Goal: Task Accomplishment & Management: Complete application form

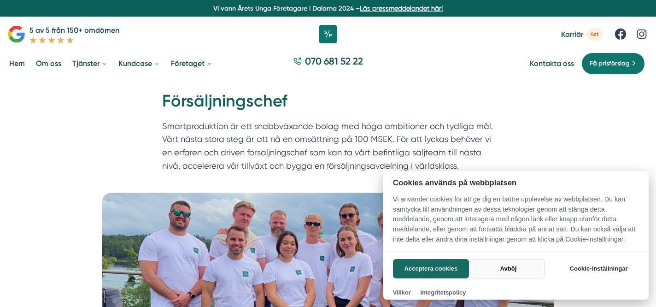
click at [497, 269] on button "Avböj" at bounding box center [508, 268] width 73 height 19
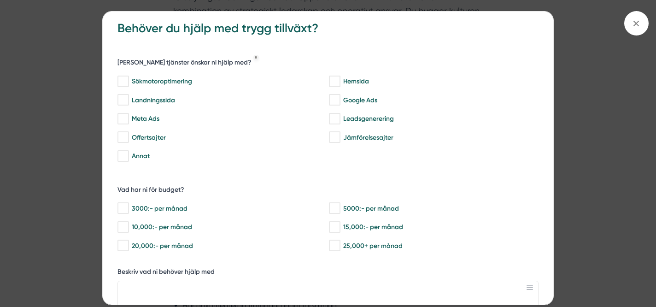
scroll to position [11, 0]
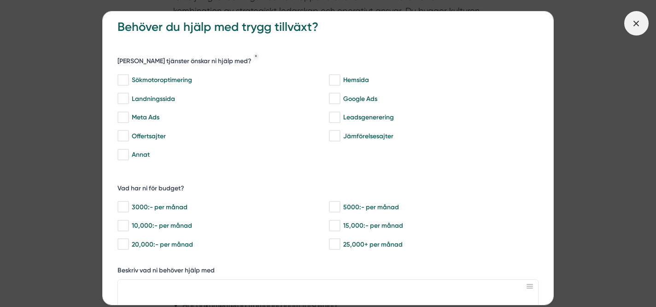
click at [636, 26] on icon at bounding box center [636, 23] width 10 height 10
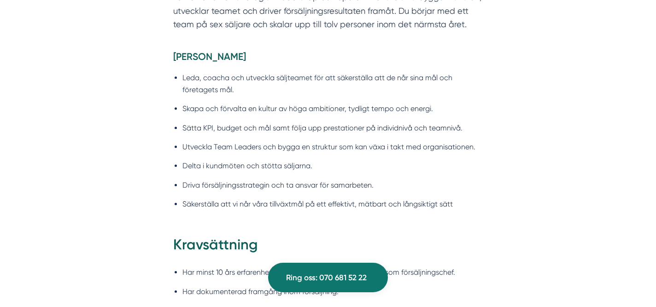
scroll to position [737, 0]
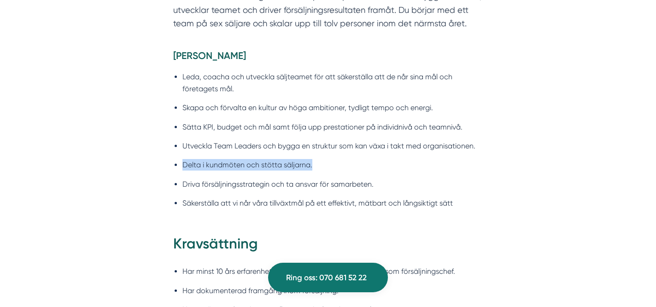
drag, startPoint x: 181, startPoint y: 165, endPoint x: 325, endPoint y: 167, distance: 144.6
click at [325, 167] on ul "Leda, coacha och utveckla säljteamet för att säkerställa att de når sina mål oc…" at bounding box center [328, 142] width 310 height 155
click at [325, 167] on li "Delta i kundmöten och stötta säljarna." at bounding box center [332, 165] width 300 height 12
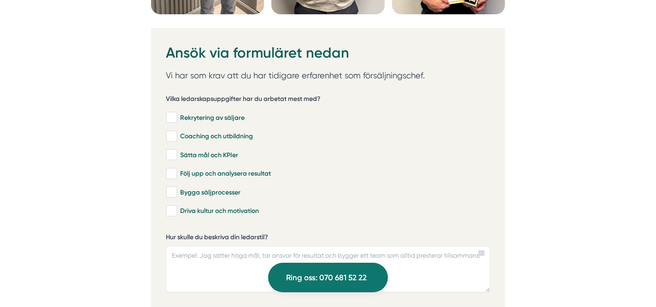
scroll to position [2574, 0]
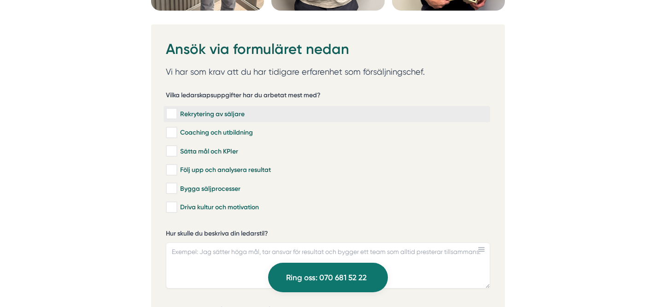
click at [174, 112] on input "Rekrytering av säljare" at bounding box center [171, 113] width 11 height 9
checkbox input "true"
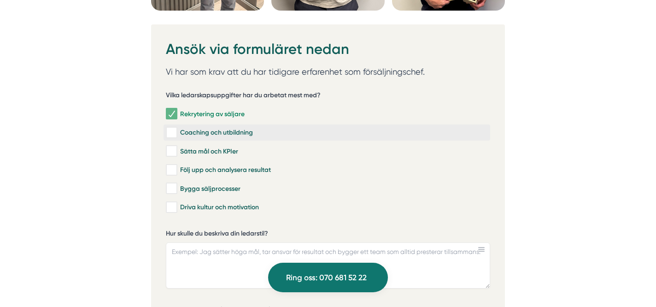
click at [175, 129] on input "Coaching och utbildning" at bounding box center [171, 132] width 11 height 9
checkbox input "true"
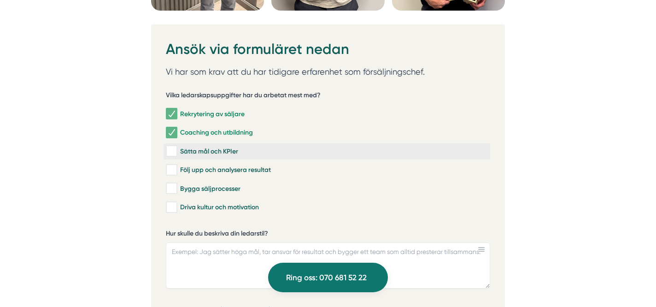
click at [177, 153] on label "Sätta mål och KPIer" at bounding box center [327, 151] width 327 height 16
click at [176, 153] on input "Sätta mål och KPIer" at bounding box center [171, 150] width 11 height 9
checkbox input "true"
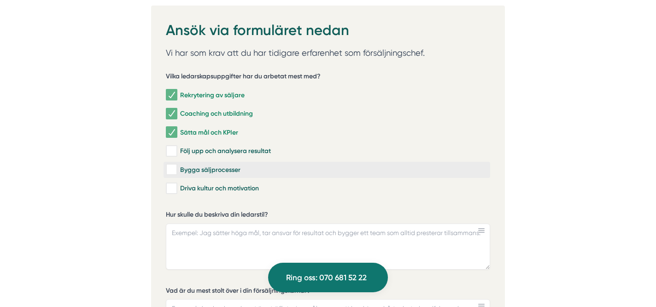
scroll to position [2595, 0]
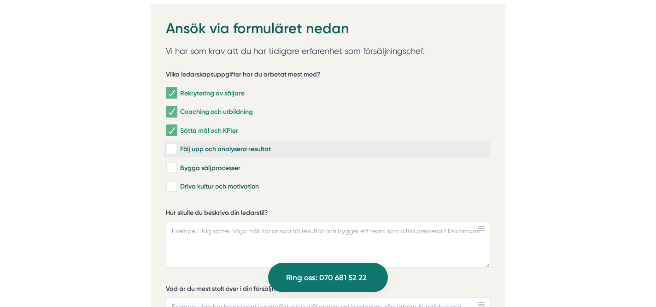
click at [172, 147] on input "Följ upp och analysera resultat" at bounding box center [171, 149] width 11 height 9
checkbox input "true"
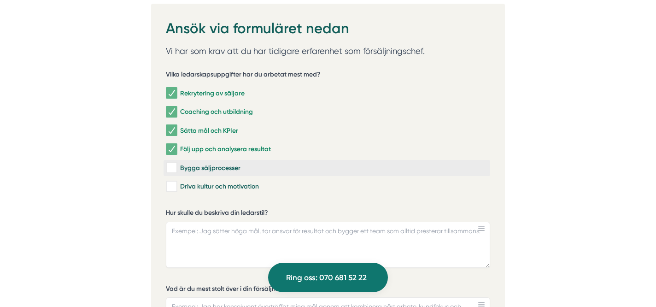
click at [171, 168] on input "Bygga säljprocesser" at bounding box center [171, 167] width 11 height 9
checkbox input "true"
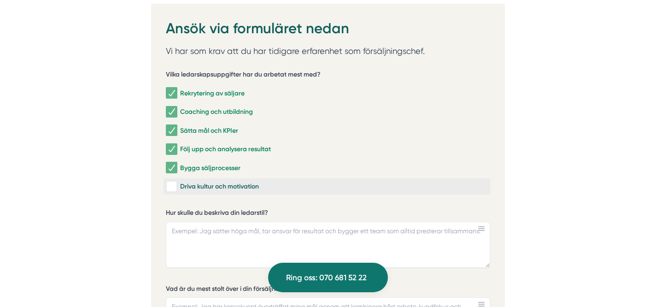
click at [173, 186] on input "Driva kultur och motivation" at bounding box center [171, 186] width 11 height 9
checkbox input "true"
click at [219, 240] on textarea "Hur skulle du beskriva din ledarstil?" at bounding box center [328, 245] width 324 height 46
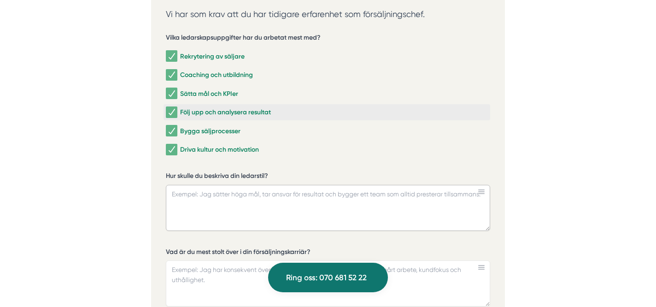
scroll to position [2625, 0]
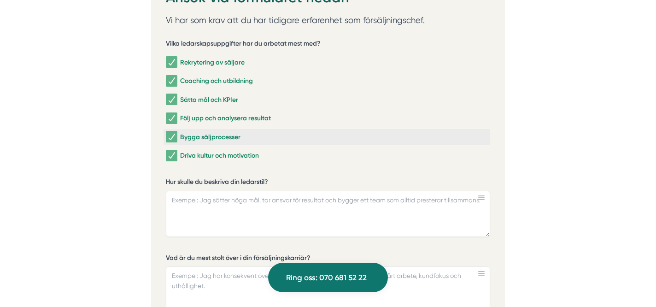
click at [176, 132] on input "Bygga säljprocesser" at bounding box center [171, 136] width 11 height 9
checkbox input "false"
click at [187, 226] on textarea "Hur skulle du beskriva din ledarstil?" at bounding box center [328, 214] width 324 height 46
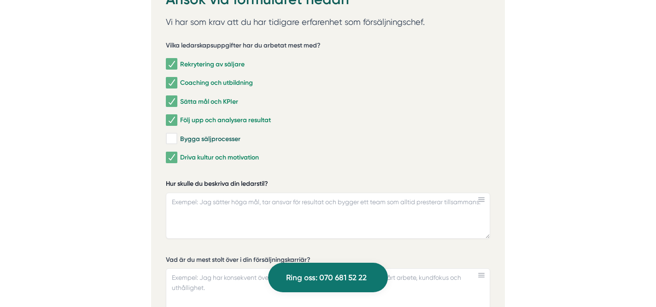
drag, startPoint x: 275, startPoint y: 177, endPoint x: 184, endPoint y: 179, distance: 91.2
click at [186, 179] on label "Hur skulle du beskriva din ledarstil?" at bounding box center [328, 185] width 324 height 12
click at [186, 193] on textarea "Hur skulle du beskriva din ledarstil?" at bounding box center [328, 216] width 324 height 46
click at [184, 179] on label "Hur skulle du beskriva din ledarstil?" at bounding box center [328, 185] width 324 height 12
click at [184, 193] on textarea "Hur skulle du beskriva din ledarstil?" at bounding box center [328, 216] width 324 height 46
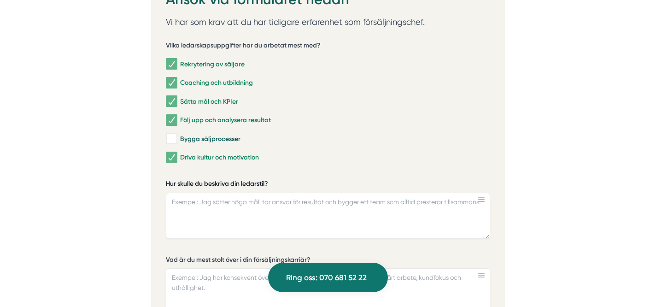
click at [184, 179] on label "Hur skulle du beskriva din ledarstil?" at bounding box center [328, 185] width 324 height 12
click at [184, 193] on textarea "Hur skulle du beskriva din ledarstil?" at bounding box center [328, 216] width 324 height 46
click at [184, 179] on label "Hur skulle du beskriva din ledarstil?" at bounding box center [328, 185] width 324 height 12
click at [184, 193] on textarea "Hur skulle du beskriva din ledarstil?" at bounding box center [328, 216] width 324 height 46
click at [179, 180] on label "Hur skulle du beskriva din ledarstil?" at bounding box center [328, 185] width 324 height 12
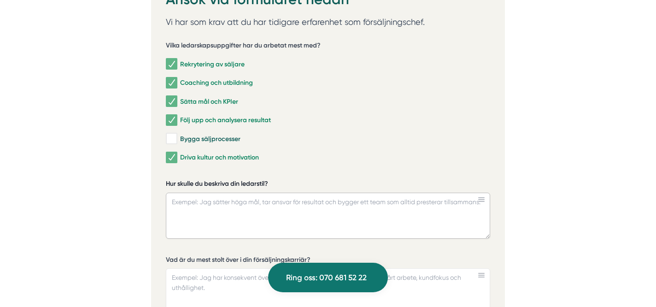
click at [179, 193] on textarea "Hur skulle du beskriva din ledarstil?" at bounding box center [328, 216] width 324 height 46
click at [179, 180] on label "Hur skulle du beskriva din ledarstil?" at bounding box center [328, 185] width 324 height 12
click at [179, 193] on textarea "Hur skulle du beskriva din ledarstil?" at bounding box center [328, 216] width 324 height 46
click at [179, 180] on label "Hur skulle du beskriva din ledarstil?" at bounding box center [328, 185] width 324 height 12
click at [179, 193] on textarea "Hur skulle du beskriva din ledarstil?" at bounding box center [328, 216] width 324 height 46
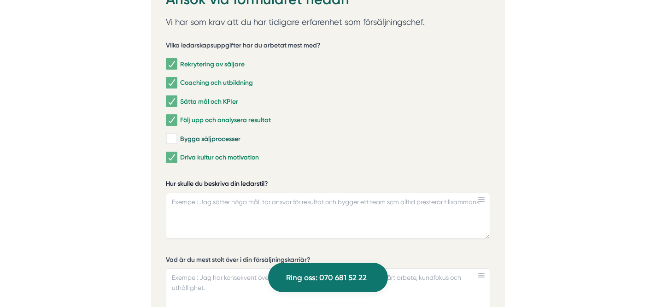
click at [179, 180] on label "Hur skulle du beskriva din ledarstil?" at bounding box center [328, 185] width 324 height 12
click at [179, 193] on textarea "Hur skulle du beskriva din ledarstil?" at bounding box center [328, 216] width 324 height 46
drag, startPoint x: 186, startPoint y: 200, endPoint x: 237, endPoint y: 211, distance: 52.2
click at [237, 211] on textarea "Hur skulle du beskriva din ledarstil?" at bounding box center [328, 216] width 324 height 46
paste textarea "Jag skulle beskriva min ledarstil som inkluderande och tydlig. Jag tror på att …"
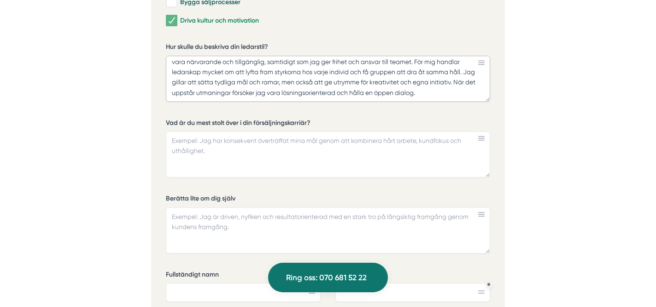
scroll to position [2772, 0]
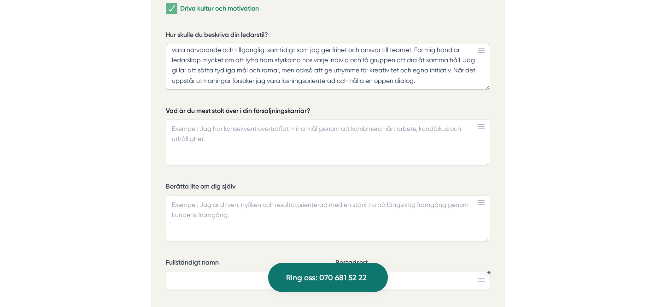
type textarea "Jag skulle beskriva min ledarstil som inkluderande och tydlig. Jag tror på att …"
drag, startPoint x: 307, startPoint y: 107, endPoint x: 183, endPoint y: 106, distance: 123.4
click at [192, 99] on div "Vilka ledarskapsuppgifter har du arbetat mest med? Rekrytering av säljare Coach…" at bounding box center [328, 150] width 324 height 531
drag, startPoint x: 183, startPoint y: 106, endPoint x: 277, endPoint y: 106, distance: 93.5
click at [276, 106] on label "Vad är du mest stolt över i din försäljningskarriär?" at bounding box center [328, 112] width 324 height 12
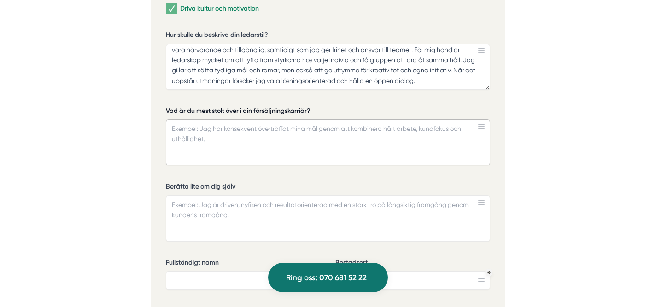
click at [276, 119] on textarea "Vad är du mest stolt över i din försäljningskarriär?" at bounding box center [328, 142] width 324 height 46
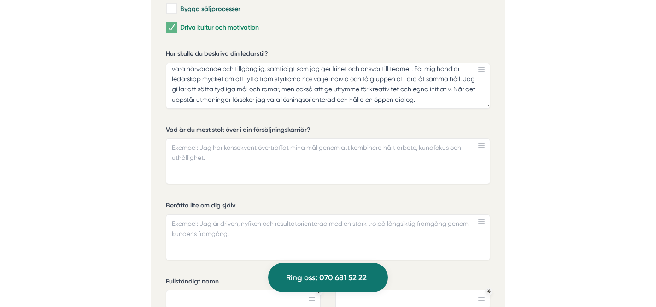
scroll to position [2761, 0]
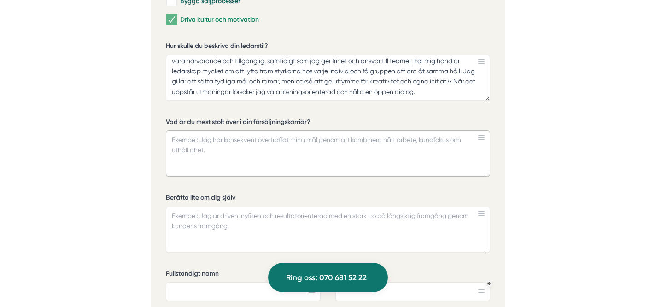
paste textarea "Det jag är mest stolt över i min säljkarriär är när jag på Generaxion byggde up…"
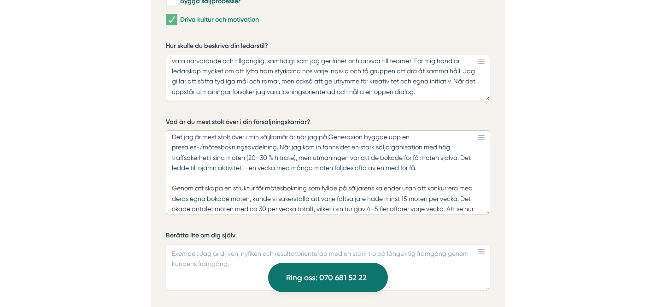
scroll to position [0, 0]
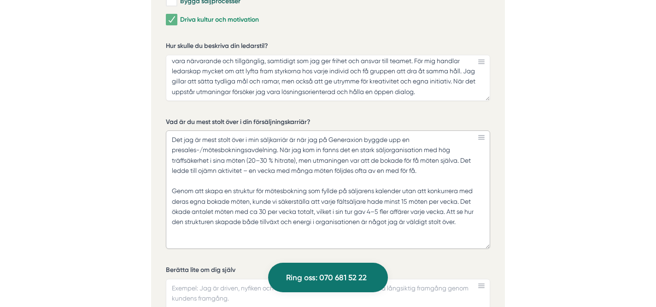
drag, startPoint x: 487, startPoint y: 170, endPoint x: 475, endPoint y: 240, distance: 70.1
click at [483, 243] on textarea "Det jag är mest stolt över i min säljkarriär är när jag på Generaxion byggde up…" at bounding box center [328, 189] width 324 height 118
drag, startPoint x: 297, startPoint y: 159, endPoint x: 248, endPoint y: 160, distance: 48.8
click at [248, 160] on textarea "Det jag är mest stolt över i min säljkarriär är när jag på Generaxion byggde up…" at bounding box center [328, 189] width 324 height 118
drag, startPoint x: 203, startPoint y: 170, endPoint x: 196, endPoint y: 171, distance: 7.0
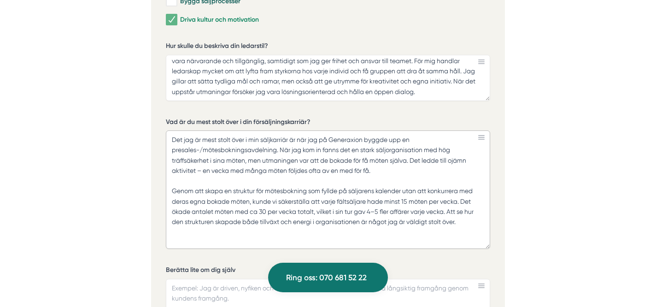
click at [196, 171] on textarea "Det jag är mest stolt över i min säljkarriär är när jag på Generaxion byggde up…" at bounding box center [328, 189] width 324 height 118
click at [378, 168] on textarea "Det jag är mest stolt över i min säljkarriär är när jag på Generaxion byggde up…" at bounding box center [328, 189] width 324 height 118
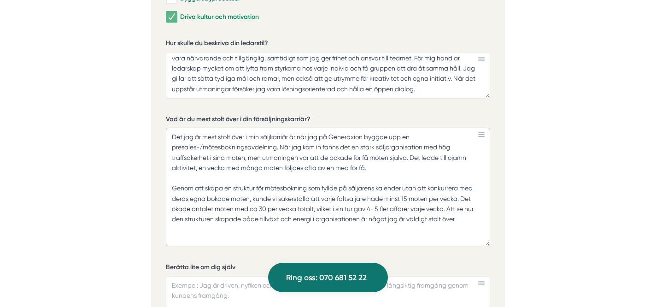
click at [173, 186] on textarea "Det jag är mest stolt över i min säljkarriär är när jag på Generaxion byggde up…" at bounding box center [328, 187] width 324 height 118
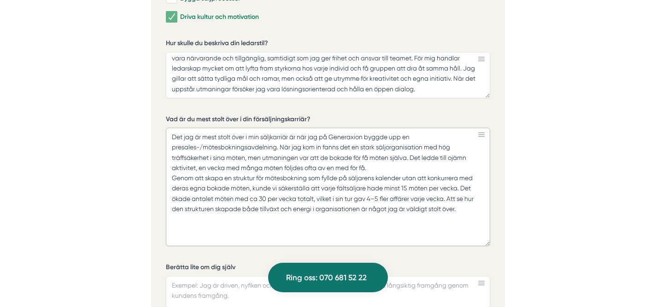
drag, startPoint x: 409, startPoint y: 174, endPoint x: 251, endPoint y: 183, distance: 157.8
click at [251, 183] on textarea "Det jag är mest stolt över i min säljkarriär är när jag på Generaxion byggde up…" at bounding box center [328, 187] width 324 height 118
click at [432, 175] on textarea "Det jag är mest stolt över i min säljkarriär är när jag på Generaxion byggde up…" at bounding box center [328, 187] width 324 height 118
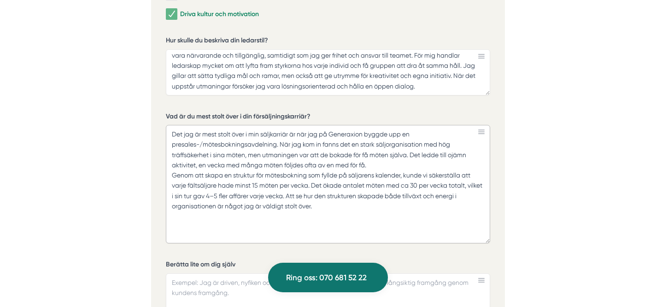
click at [432, 175] on textarea "Det jag är mest stolt över i min säljkarriär är när jag på Generaxion byggde up…" at bounding box center [328, 184] width 324 height 118
click at [430, 172] on textarea "Det jag är mest stolt över i min säljkarriär är när jag på Generaxion byggde up…" at bounding box center [328, 184] width 324 height 118
drag, startPoint x: 309, startPoint y: 183, endPoint x: 237, endPoint y: 181, distance: 72.3
click at [237, 181] on textarea "Det jag är mest stolt över i min säljkarriär är när jag på Generaxion byggde up…" at bounding box center [328, 184] width 324 height 118
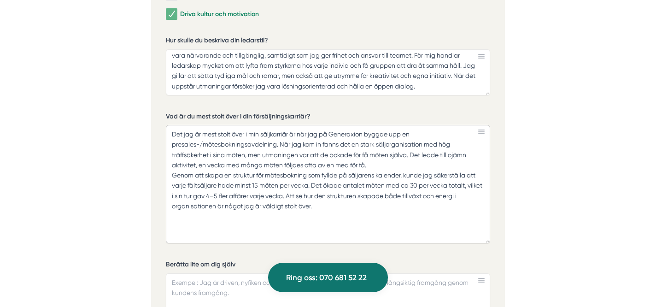
click at [303, 198] on textarea "Det jag är mest stolt över i min säljkarriär är när jag på Generaxion byggde up…" at bounding box center [328, 184] width 324 height 118
drag, startPoint x: 390, startPoint y: 182, endPoint x: 439, endPoint y: 186, distance: 49.4
click at [392, 183] on textarea "Det jag är mest stolt över i min säljkarriär är när jag på Generaxion byggde up…" at bounding box center [328, 184] width 324 height 118
click at [394, 182] on textarea "Det jag är mest stolt över i min säljkarriär är när jag på Generaxion byggde up…" at bounding box center [328, 184] width 324 height 118
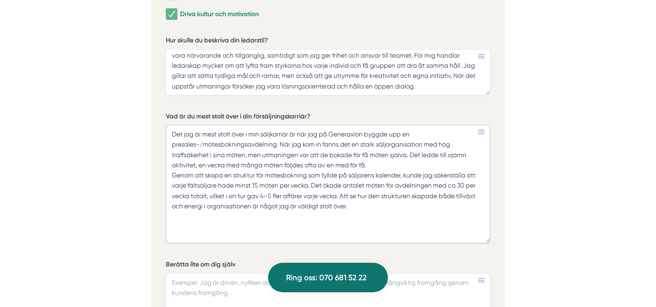
click at [385, 202] on textarea "Det jag är mest stolt över i min säljkarriär är när jag på Generaxion byggde up…" at bounding box center [328, 184] width 324 height 118
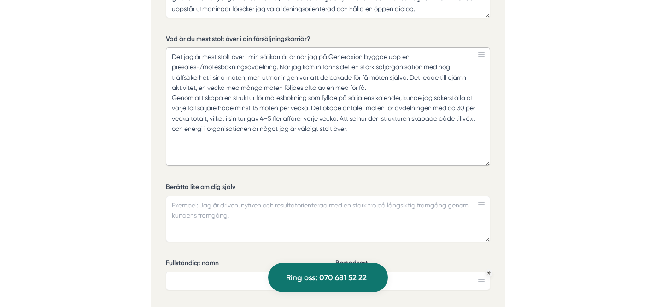
scroll to position [2845, 0]
type textarea "Det jag är mest stolt över i min säljkarriär är när jag på Generaxion byggde up…"
drag, startPoint x: 227, startPoint y: 183, endPoint x: 168, endPoint y: 182, distance: 59.0
click at [168, 182] on label "Berätta lite om dig själv" at bounding box center [328, 187] width 324 height 12
click at [168, 195] on textarea "Berätta lite om dig själv" at bounding box center [328, 218] width 324 height 46
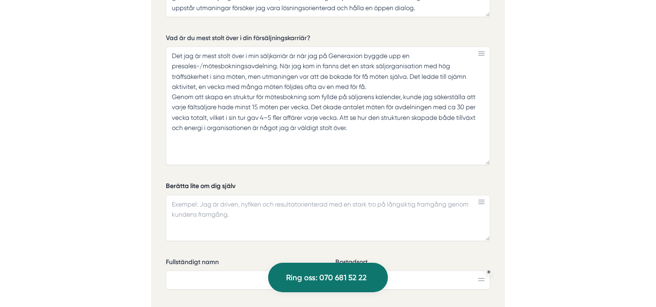
click at [170, 182] on label "Berätta lite om dig själv" at bounding box center [328, 187] width 324 height 12
click at [170, 195] on textarea "Berätta lite om dig själv" at bounding box center [328, 218] width 324 height 46
click at [170, 182] on label "Berätta lite om dig själv" at bounding box center [328, 187] width 324 height 12
click at [170, 195] on textarea "Berätta lite om dig själv" at bounding box center [328, 218] width 324 height 46
click at [244, 197] on textarea "Berätta lite om dig själv" at bounding box center [328, 218] width 324 height 46
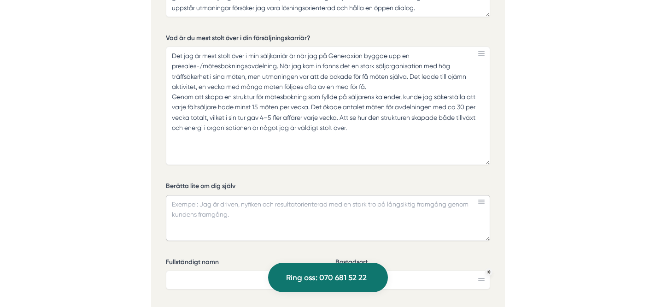
paste textarea "Jag heter [PERSON_NAME] och har arbetat större delen av mitt yrkesliv inom förs…"
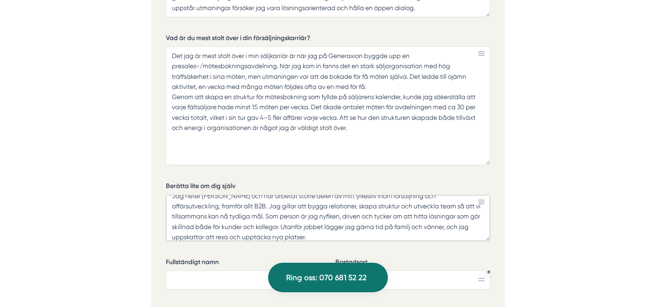
scroll to position [13, 0]
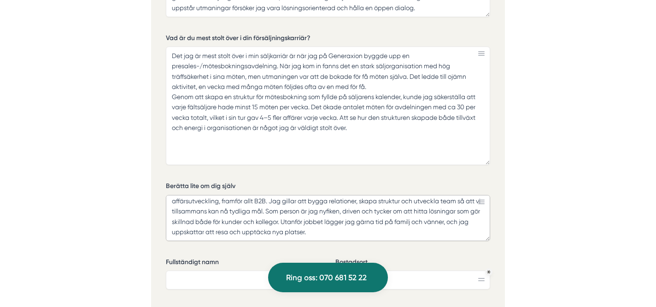
drag, startPoint x: 398, startPoint y: 219, endPoint x: 366, endPoint y: 222, distance: 32.3
click at [366, 222] on textarea "Jag heter [PERSON_NAME] och har arbetat större delen av mitt yrkesliv inom förs…" at bounding box center [328, 218] width 324 height 46
drag, startPoint x: 274, startPoint y: 226, endPoint x: 184, endPoint y: 232, distance: 89.5
click at [184, 232] on textarea "Jag heter [PERSON_NAME] och har arbetat större delen av mitt yrkesliv inom förs…" at bounding box center [328, 218] width 324 height 46
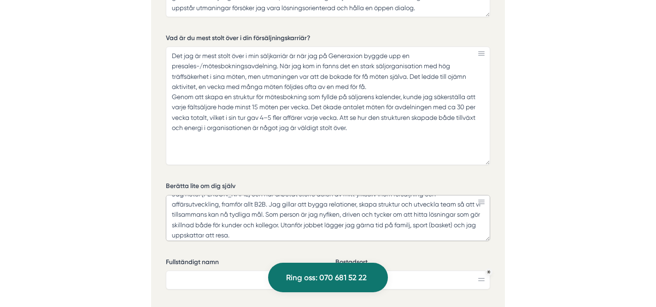
scroll to position [10, 0]
drag, startPoint x: 387, startPoint y: 201, endPoint x: 461, endPoint y: 201, distance: 73.7
click at [461, 201] on textarea "Jag heter [PERSON_NAME] och har arbetat större delen av mitt yrkesliv inom förs…" at bounding box center [328, 218] width 324 height 46
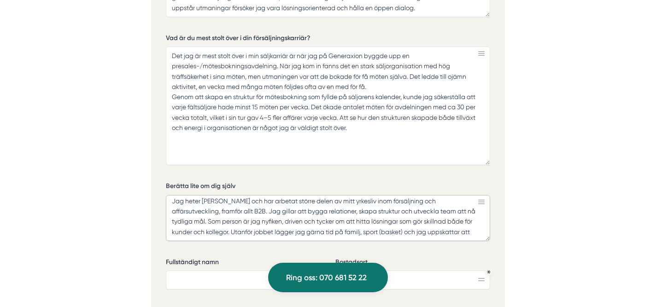
click at [444, 207] on textarea "Jag heter [PERSON_NAME] och har arbetat större delen av mitt yrkesliv inom förs…" at bounding box center [328, 218] width 324 height 46
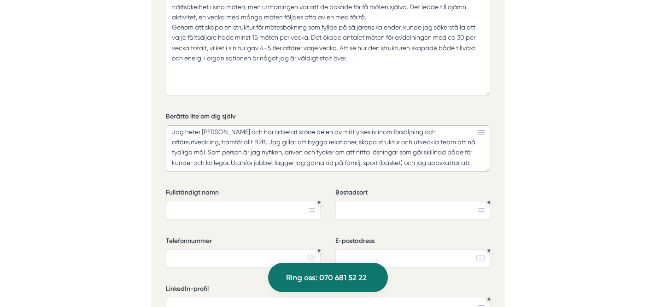
scroll to position [2915, 0]
type textarea "Jag heter [PERSON_NAME] och har arbetat större delen av mitt yrkesliv inom förs…"
click at [229, 208] on input "Fullständigt namn" at bounding box center [243, 209] width 155 height 18
click at [226, 210] on input "[PERSON_NAME]" at bounding box center [243, 209] width 155 height 18
type input "[PERSON_NAME]"
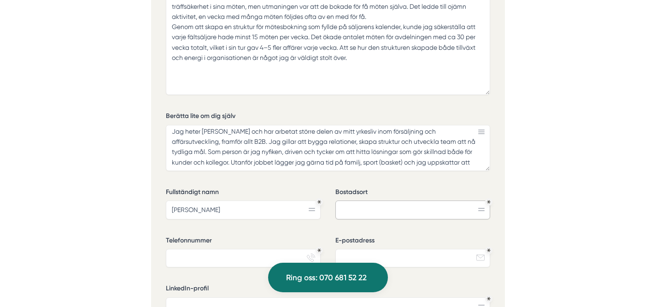
click at [351, 213] on input "Bostadsort" at bounding box center [412, 209] width 155 height 18
type input "K"
click at [352, 209] on input "Kunsholmen, [GEOGRAPHIC_DATA]" at bounding box center [412, 209] width 155 height 18
click at [421, 209] on input "[GEOGRAPHIC_DATA], [GEOGRAPHIC_DATA]" at bounding box center [412, 209] width 155 height 18
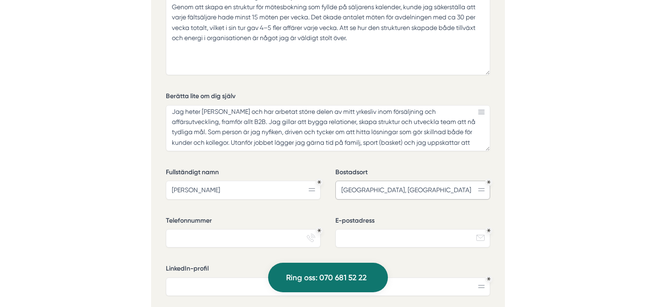
scroll to position [2935, 0]
type input "[GEOGRAPHIC_DATA], [GEOGRAPHIC_DATA]"
click at [269, 234] on input "Telefonnummer" at bounding box center [243, 237] width 155 height 18
type input "0707484858"
click at [362, 238] on input "E-postadress" at bounding box center [412, 237] width 155 height 18
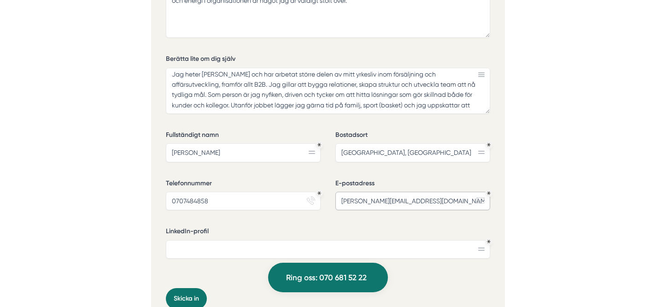
scroll to position [2973, 0]
type input "[PERSON_NAME][EMAIL_ADDRESS][DOMAIN_NAME]"
click at [279, 240] on input "LinkedIn-profil" at bounding box center [328, 249] width 324 height 18
paste input "[URL][DOMAIN_NAME]"
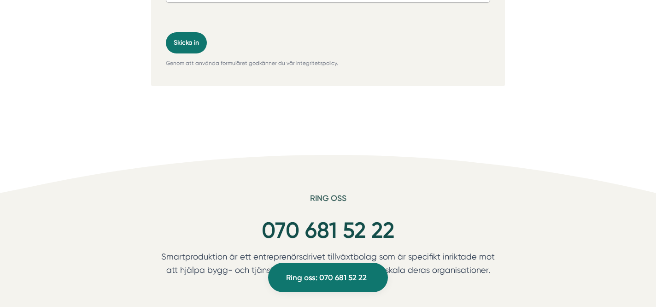
scroll to position [3224, 0]
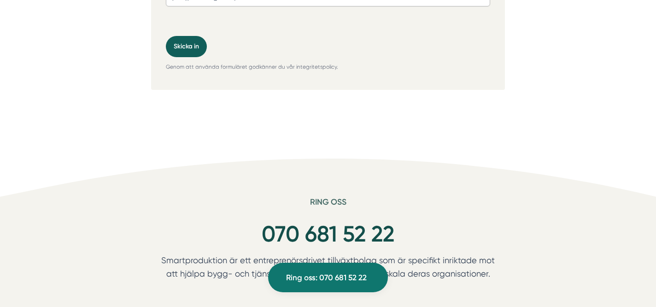
type input "[URL][DOMAIN_NAME]"
click at [192, 50] on button "Skicka in" at bounding box center [186, 46] width 41 height 21
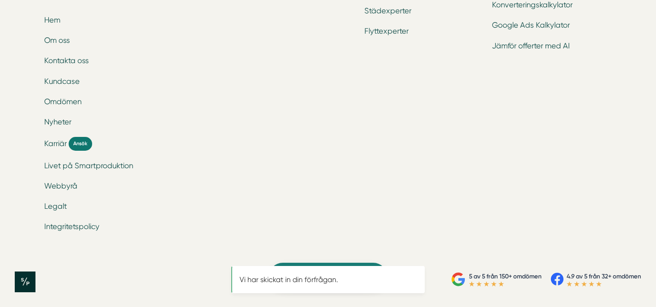
scroll to position [0, 0]
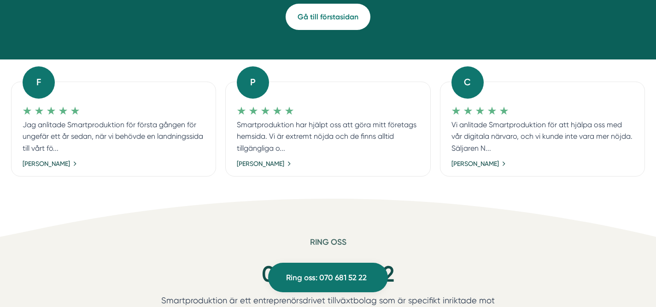
scroll to position [158, 0]
